Goal: Transaction & Acquisition: Purchase product/service

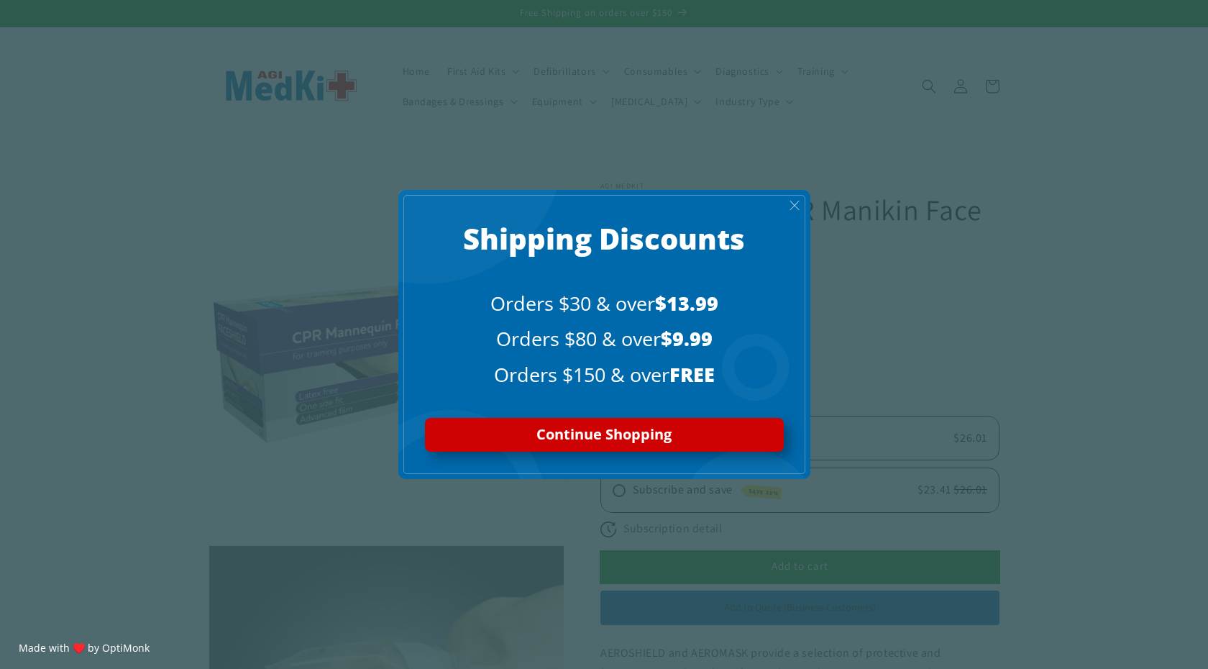
click at [797, 199] on span "X" at bounding box center [795, 205] width 12 height 17
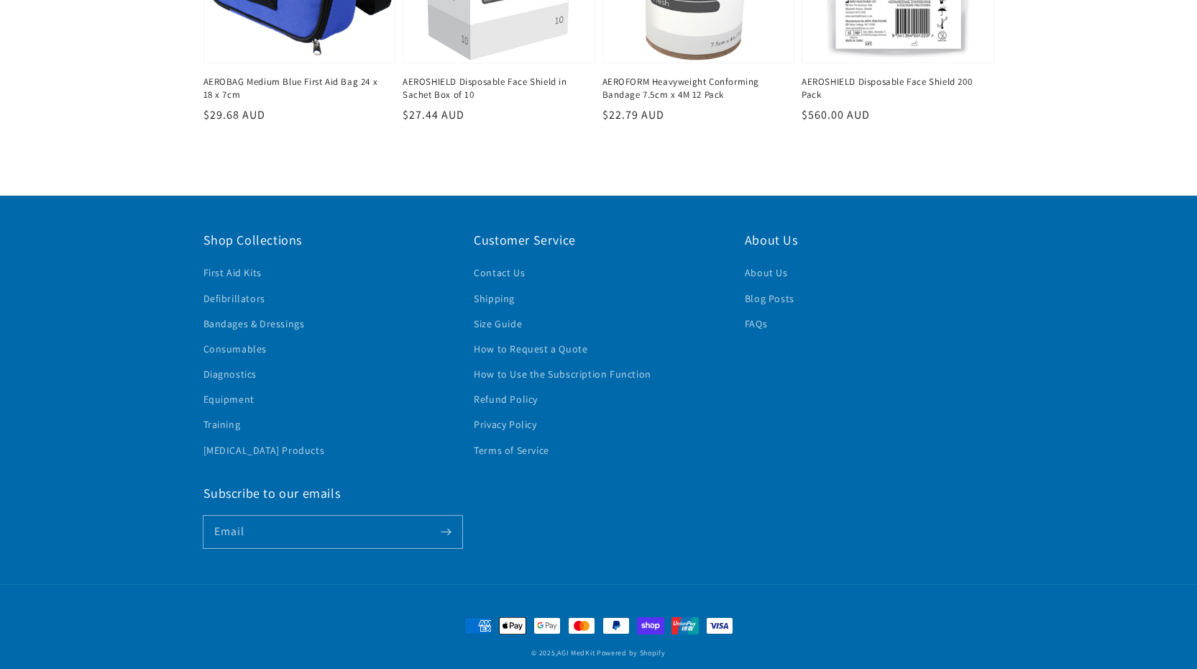
scroll to position [1152, 0]
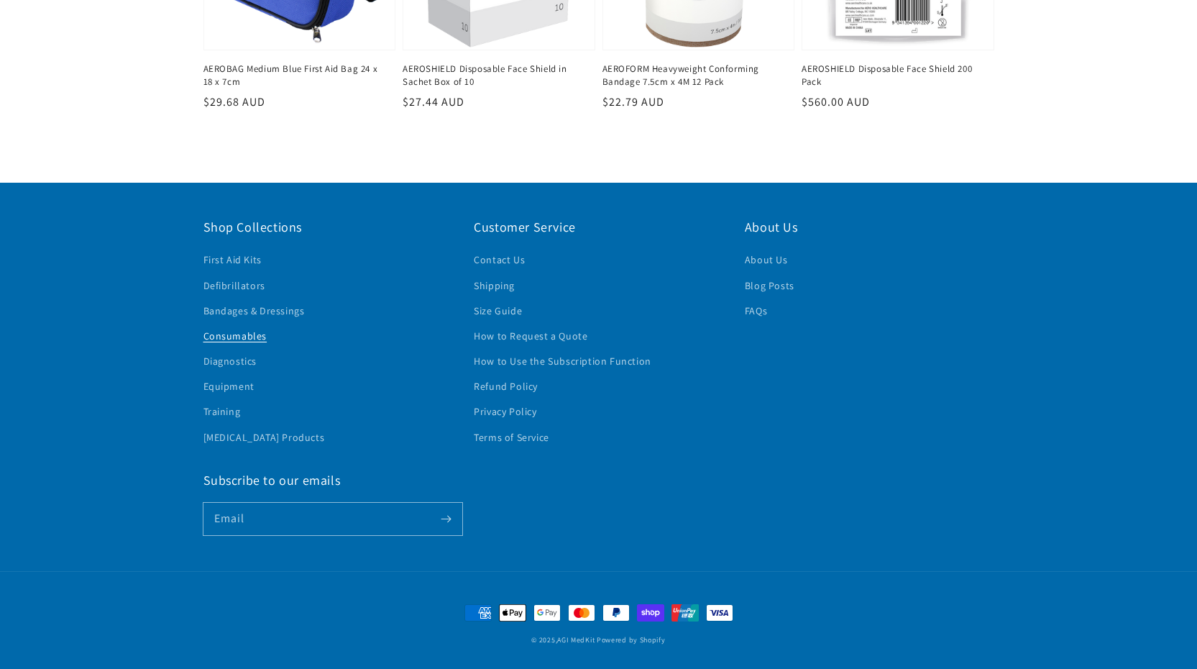
click at [223, 332] on link "Consumables" at bounding box center [235, 335] width 64 height 25
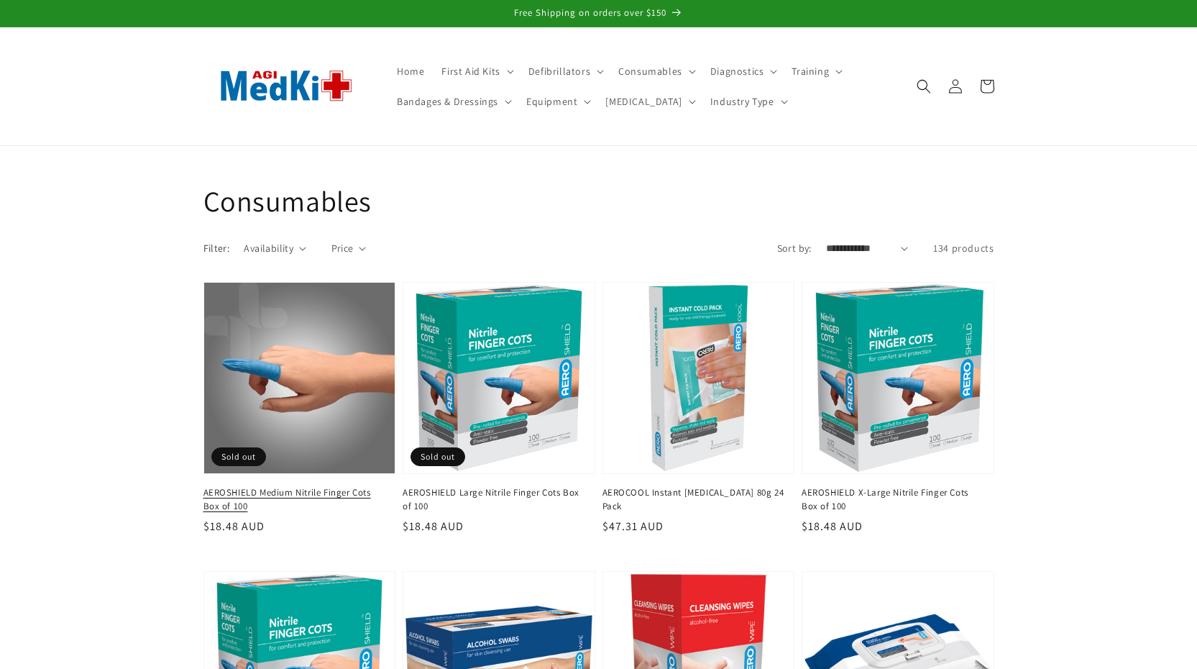
click at [267, 486] on link "AEROSHIELD Medium Nitrile Finger Cots Box of 100" at bounding box center [295, 499] width 184 height 26
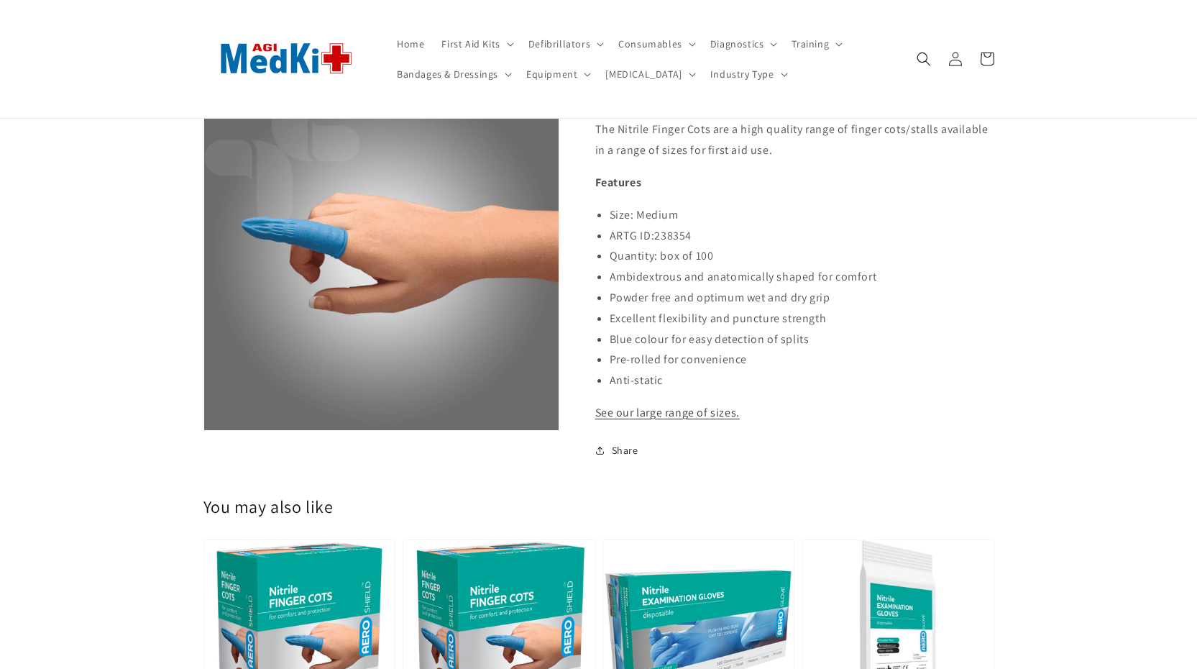
scroll to position [346, 0]
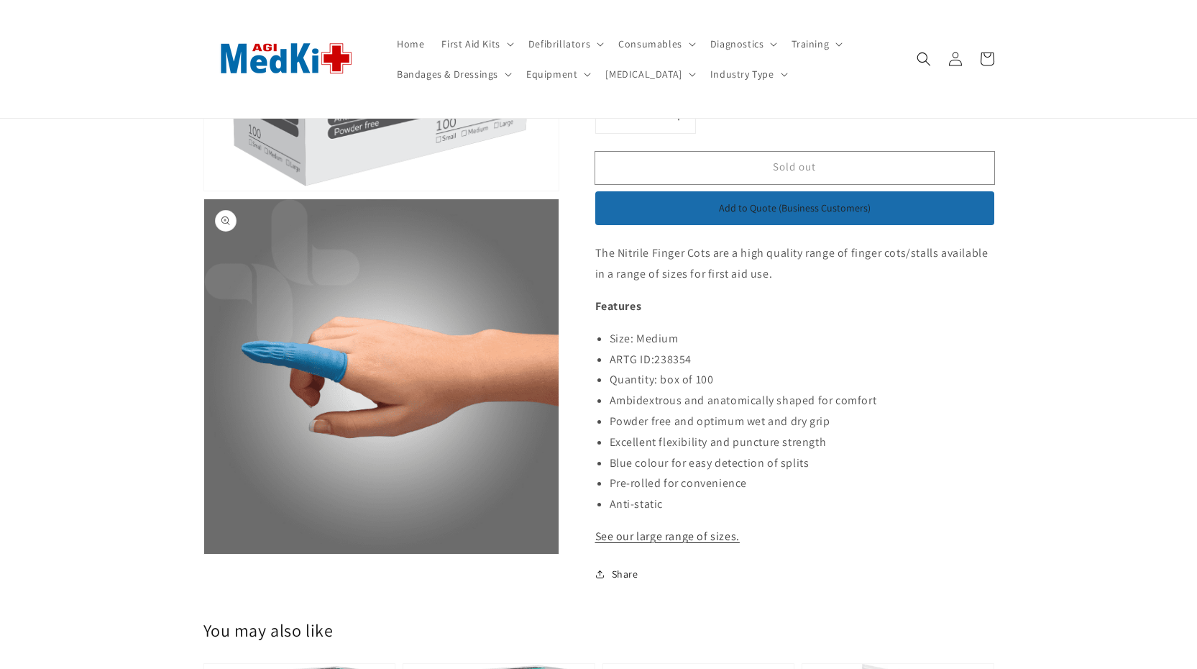
click at [204, 553] on button "Open media 2 in modal" at bounding box center [204, 553] width 0 height 0
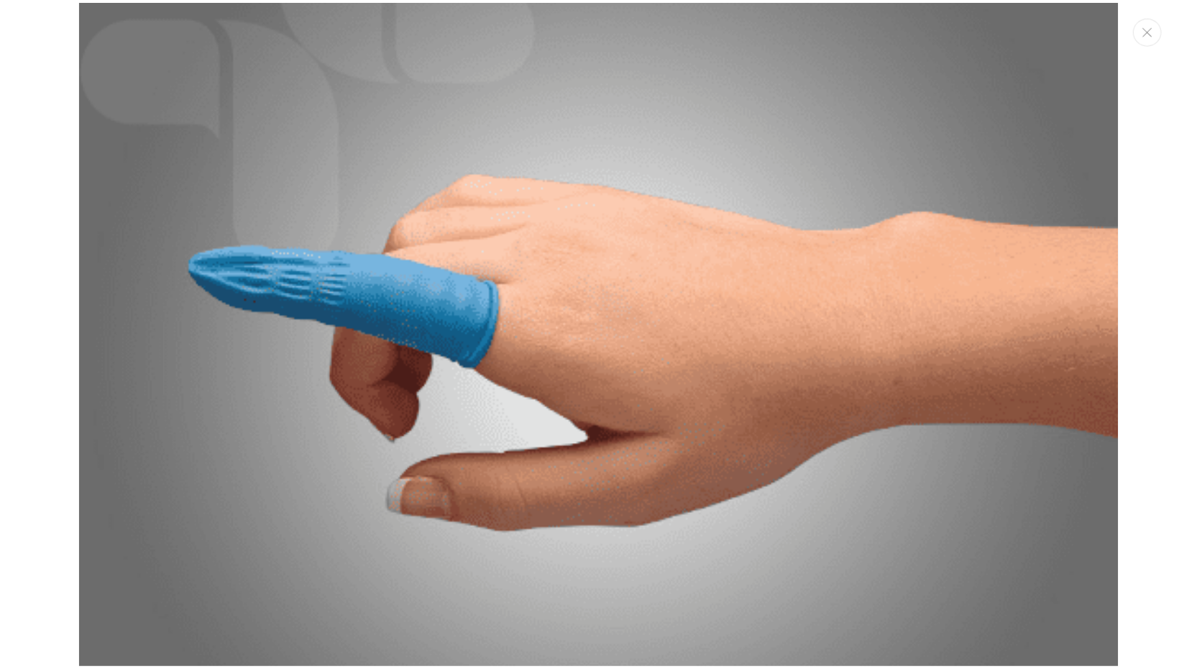
scroll to position [1236, 0]
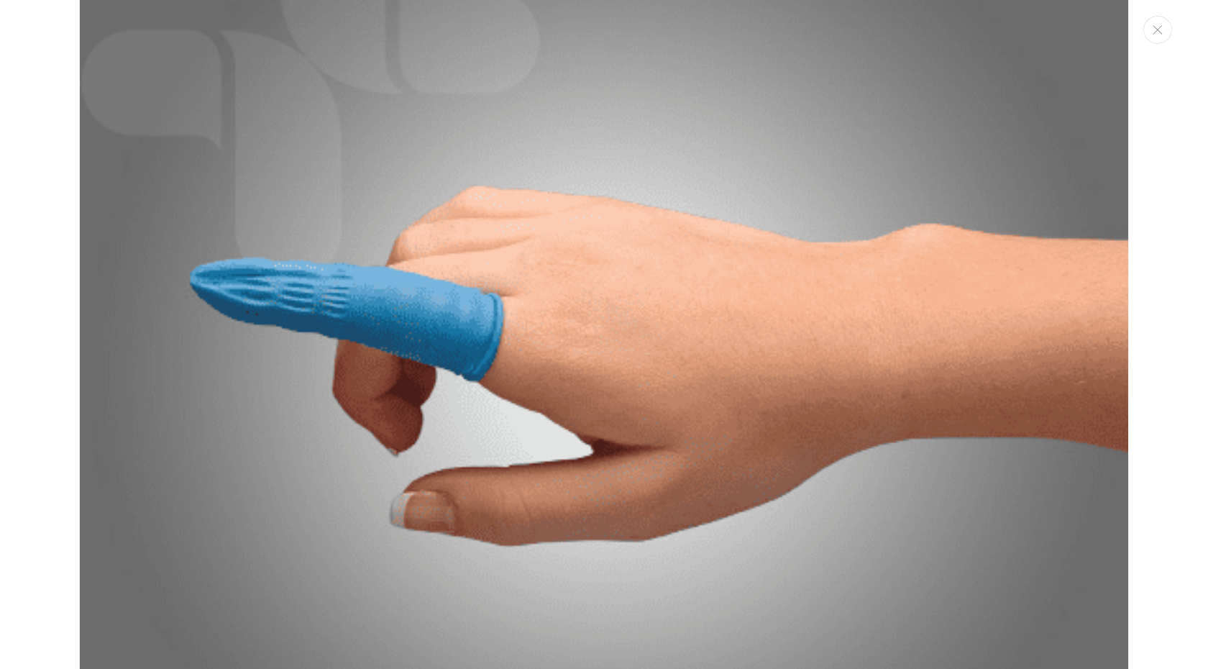
click at [77, 267] on div "Media gallery" at bounding box center [604, 334] width 1208 height 669
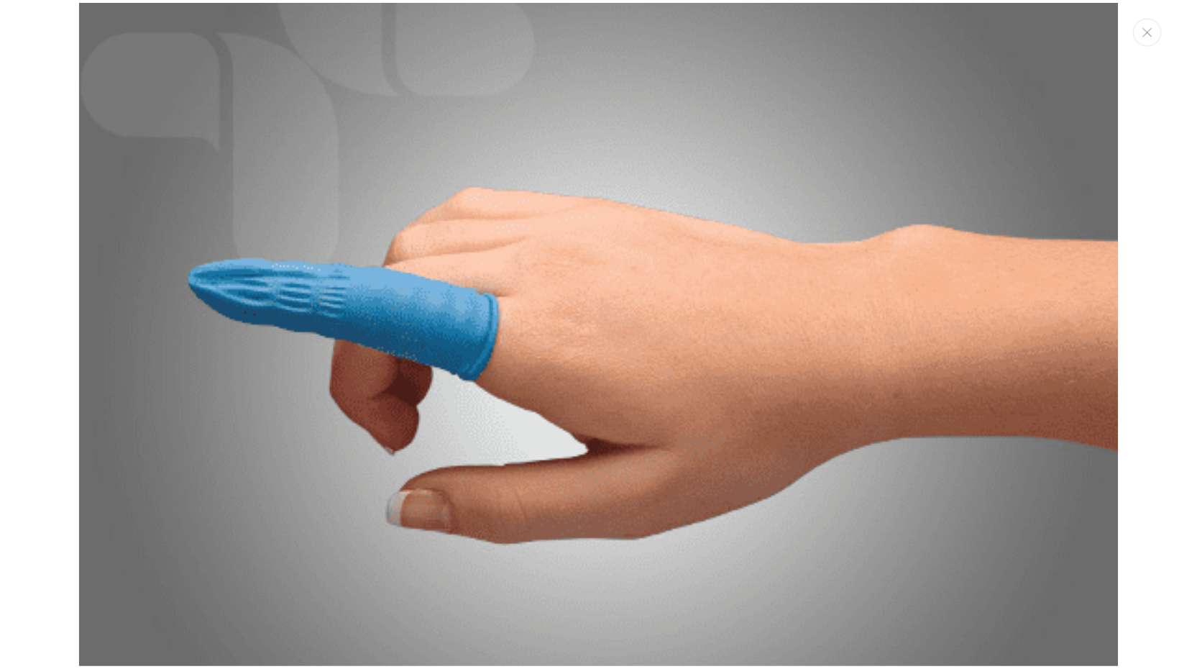
scroll to position [1225, 0]
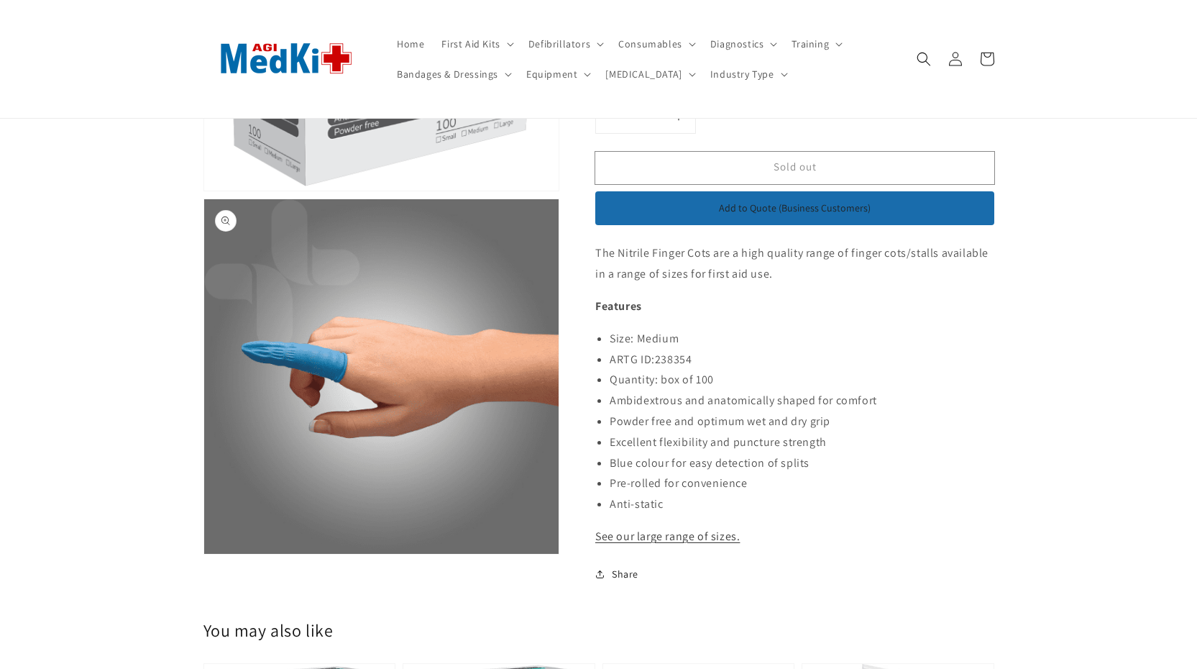
click at [204, 553] on button "Open media 2 in modal" at bounding box center [204, 553] width 0 height 0
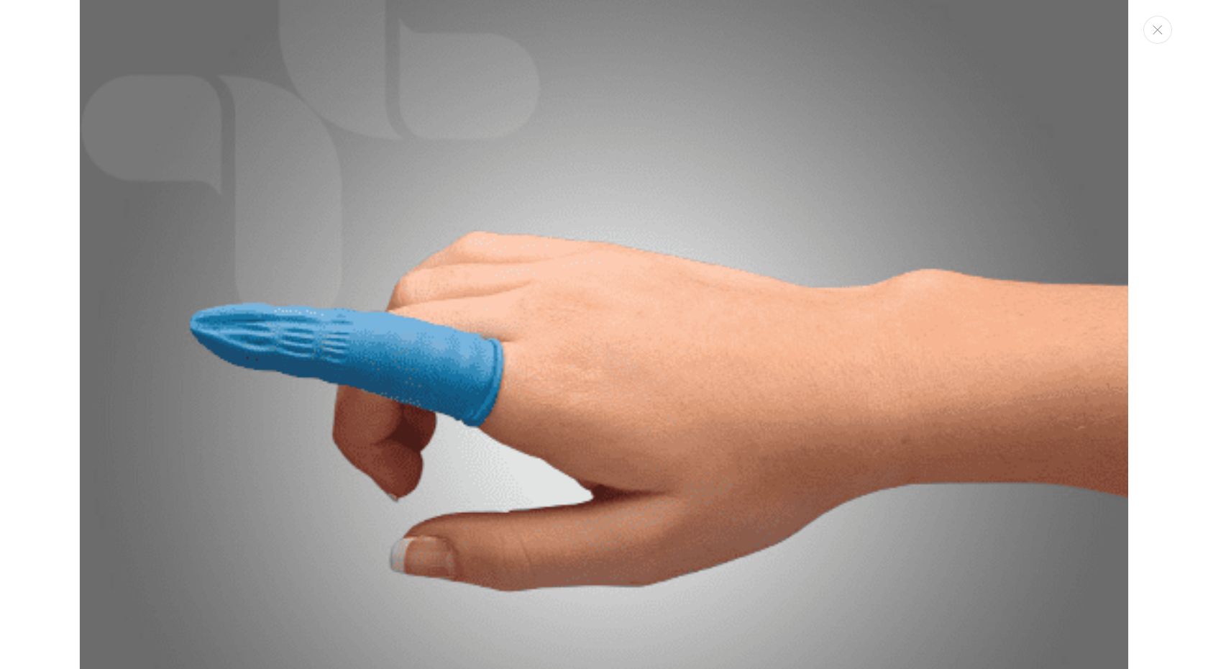
scroll to position [1246, 0]
